Goal: Navigation & Orientation: Understand site structure

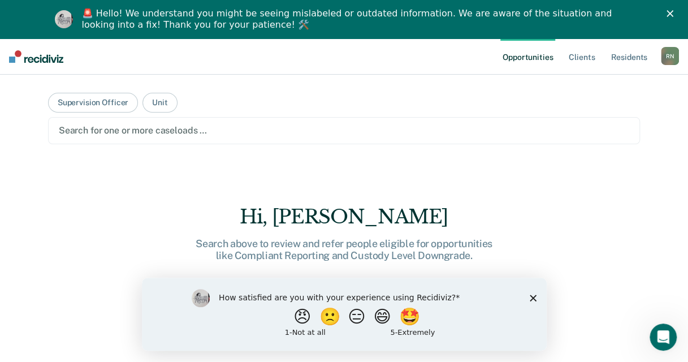
click at [682, 6] on div "🚨 Hello! We understand you might be seeing mislabeled or outdated information. …" at bounding box center [344, 19] width 688 height 29
click at [673, 11] on polygon "Close" at bounding box center [670, 13] width 7 height 7
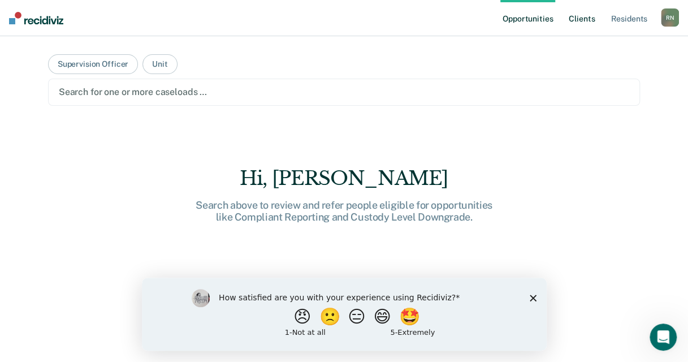
click at [583, 24] on link "Client s" at bounding box center [581, 18] width 31 height 36
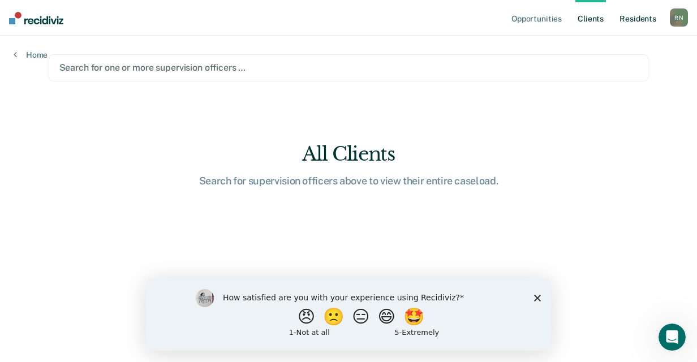
click at [629, 17] on link "Resident s" at bounding box center [637, 18] width 41 height 36
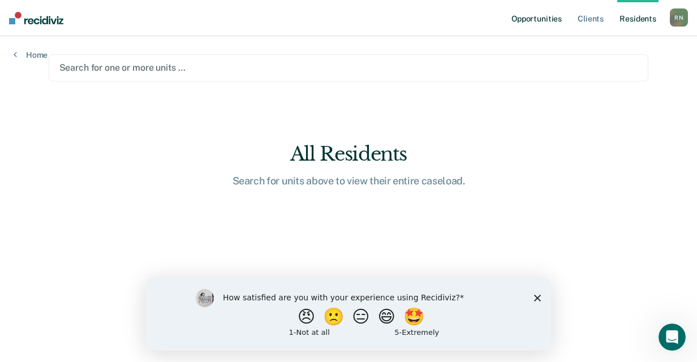
click at [551, 20] on link "Opportunities" at bounding box center [536, 18] width 55 height 36
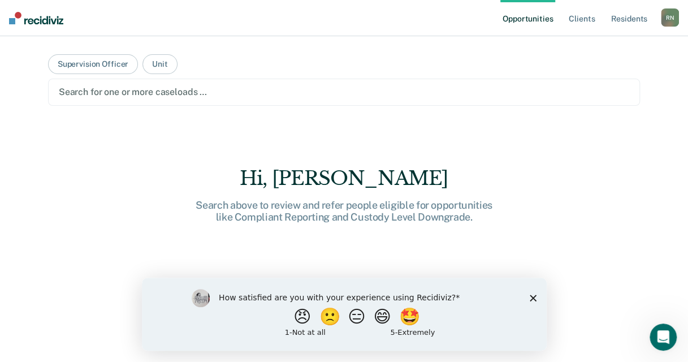
click at [668, 18] on div "R N" at bounding box center [670, 17] width 18 height 18
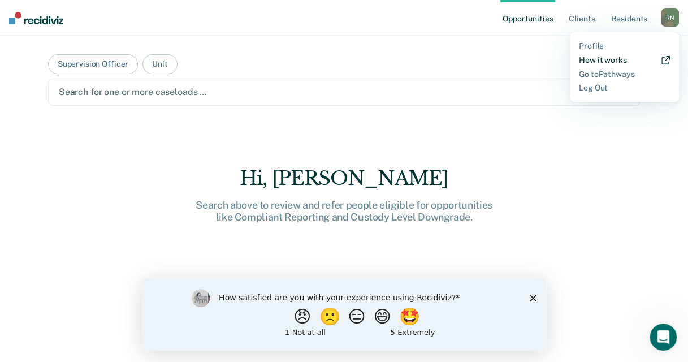
click at [622, 61] on link "How it works" at bounding box center [624, 60] width 91 height 10
